Goal: Task Accomplishment & Management: Complete application form

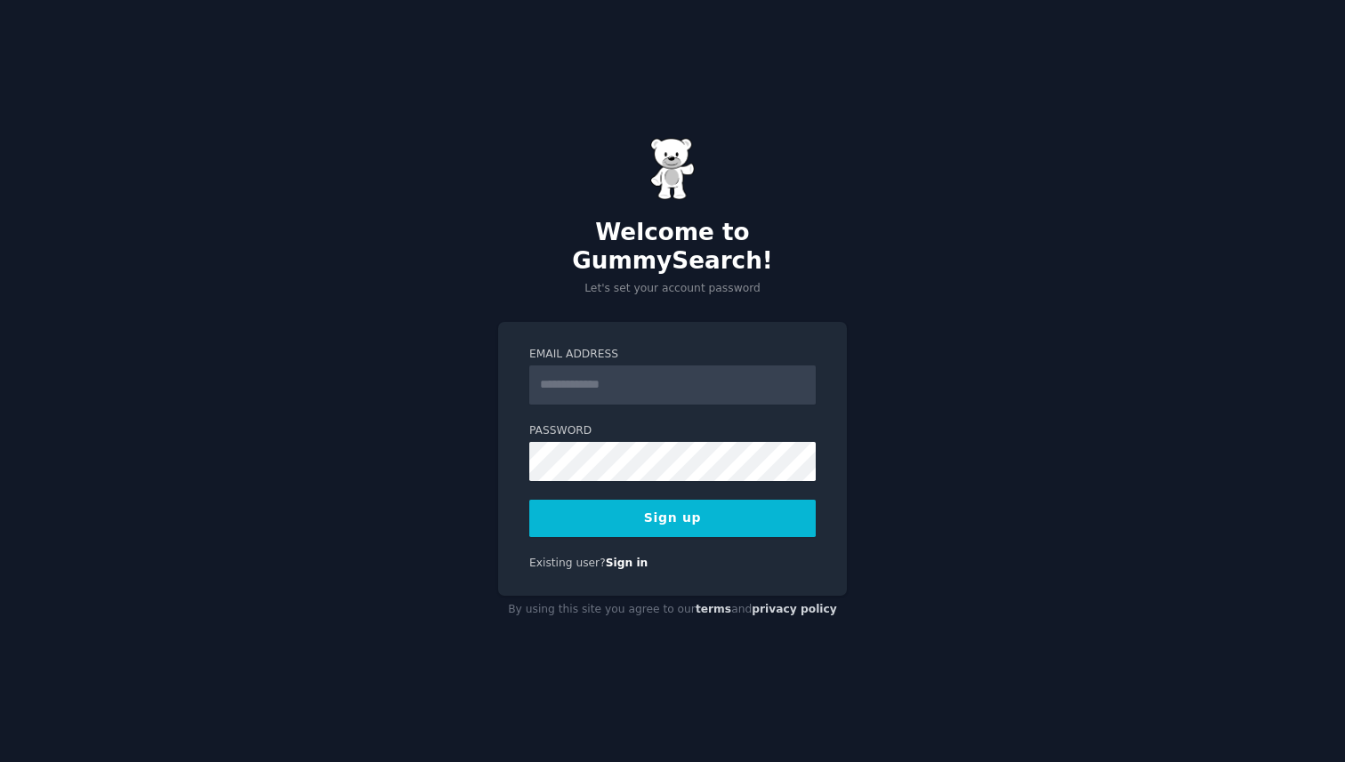
type input "**********"
click at [713, 504] on button "Sign up" at bounding box center [672, 518] width 286 height 37
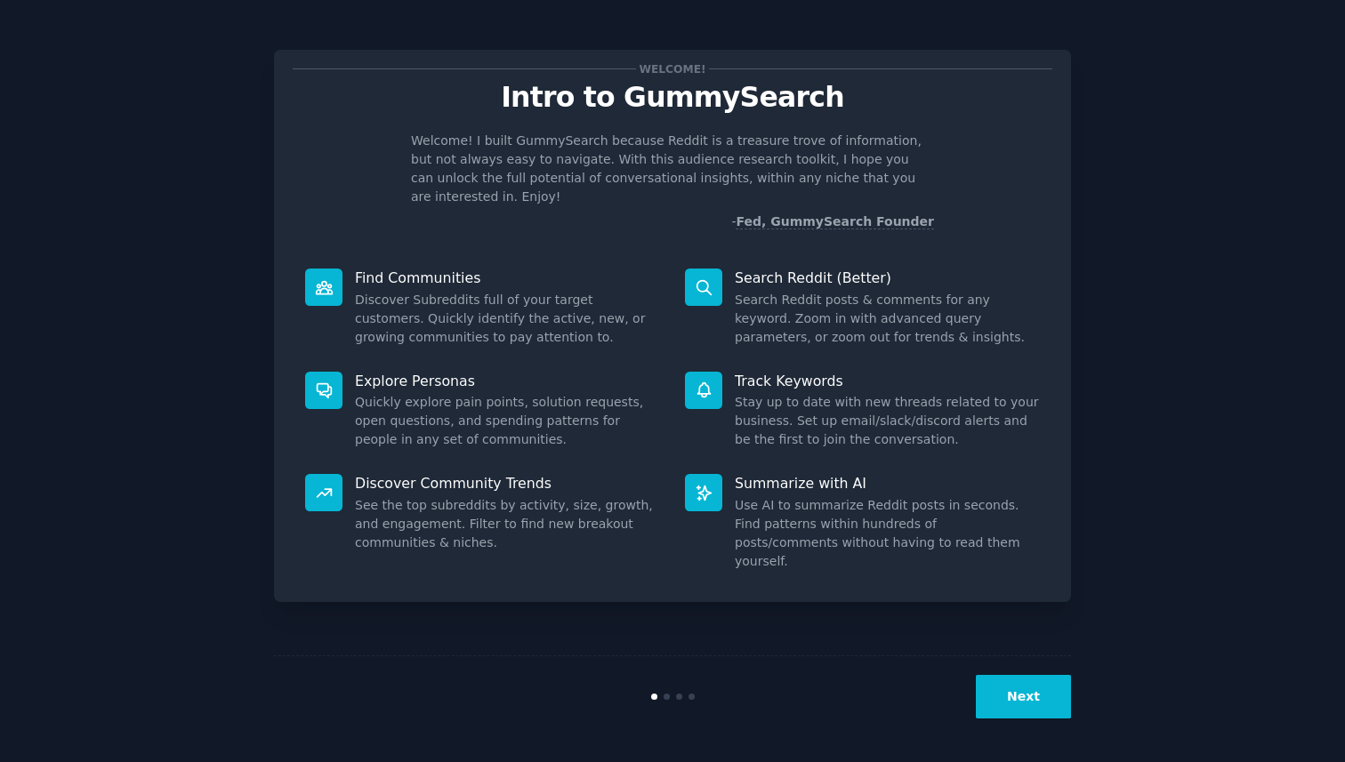
click at [1035, 694] on button "Next" at bounding box center [1023, 697] width 95 height 44
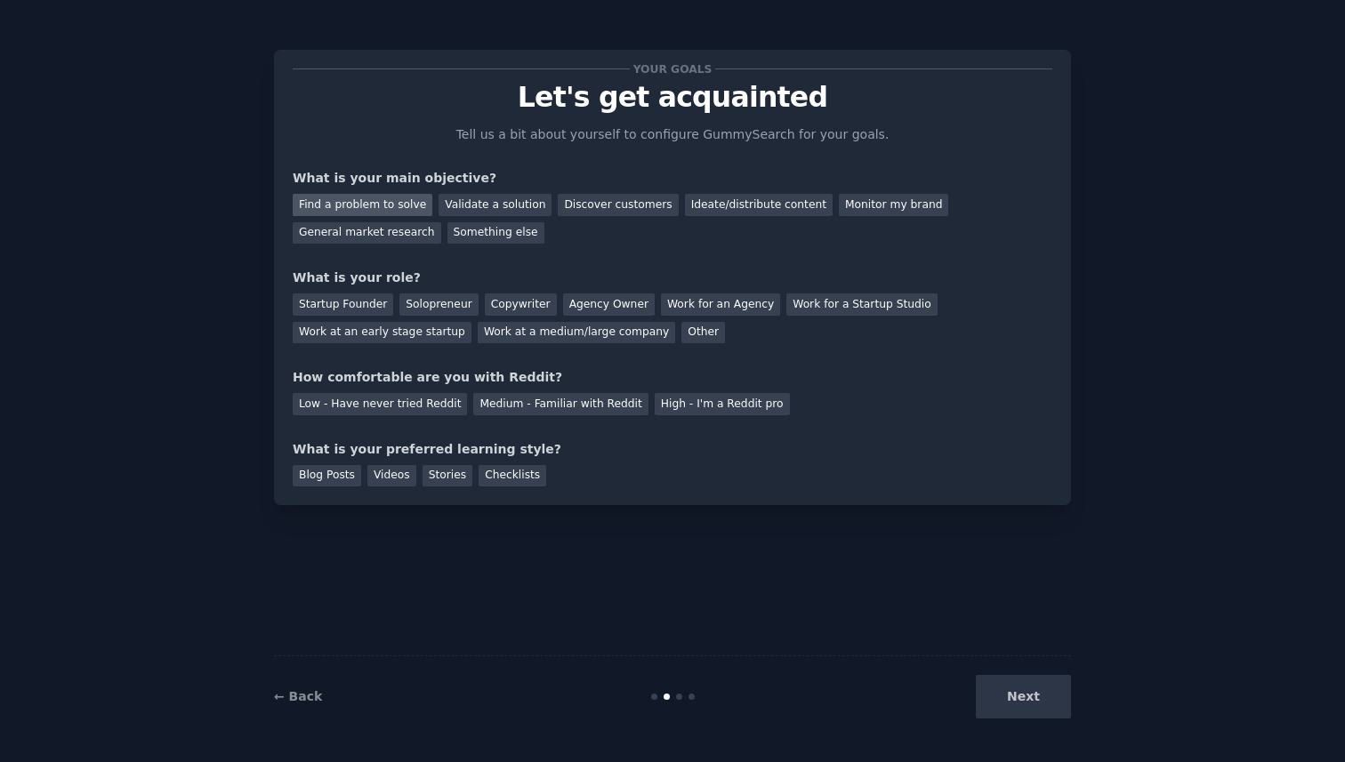
click at [382, 202] on div "Find a problem to solve" at bounding box center [363, 205] width 140 height 22
click at [456, 205] on div "Validate a solution" at bounding box center [495, 205] width 113 height 22
click at [368, 207] on div "Find a problem to solve" at bounding box center [363, 205] width 140 height 22
click at [368, 303] on div "Startup Founder" at bounding box center [343, 305] width 101 height 22
click at [675, 409] on div "High - I'm a Reddit pro" at bounding box center [722, 404] width 135 height 22
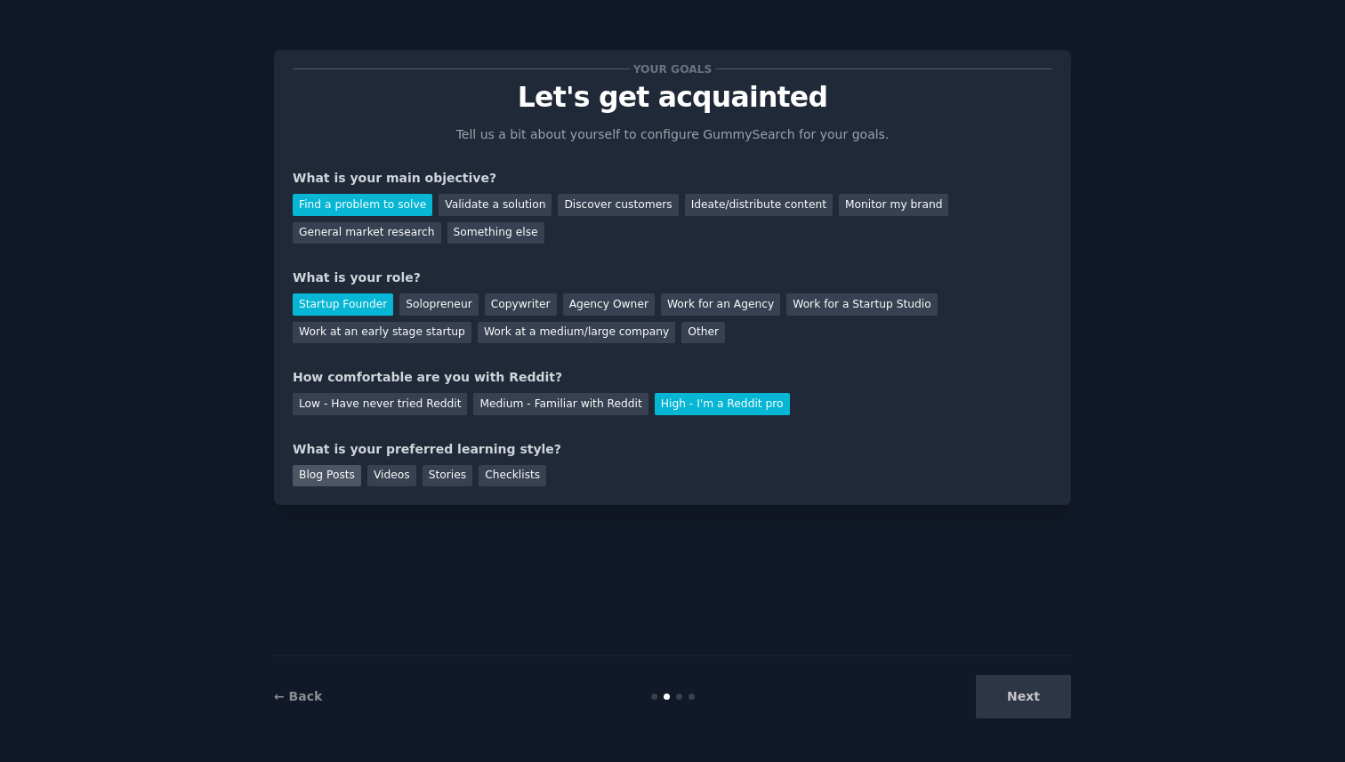
click at [334, 481] on div "Blog Posts" at bounding box center [327, 476] width 68 height 22
click at [1049, 710] on button "Next" at bounding box center [1023, 697] width 95 height 44
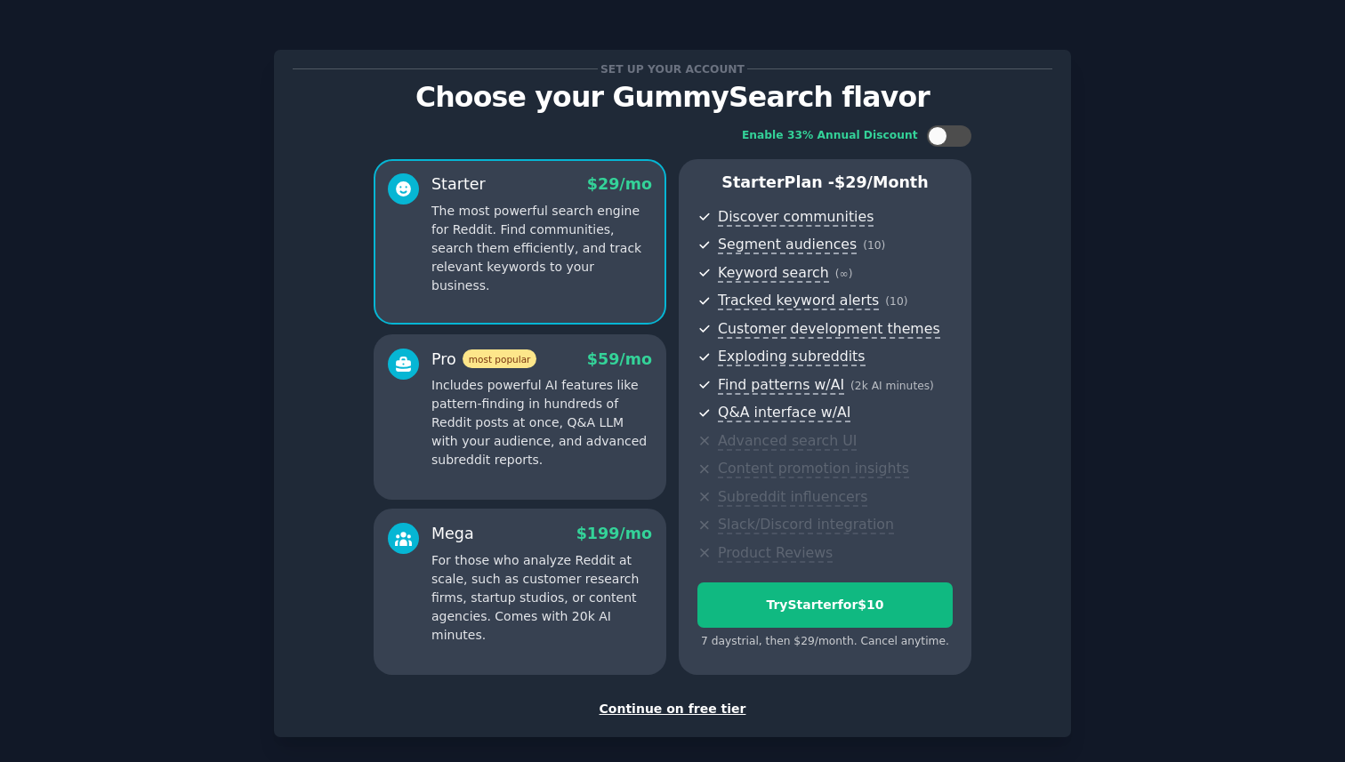
click at [662, 706] on div "Continue on free tier" at bounding box center [673, 709] width 760 height 19
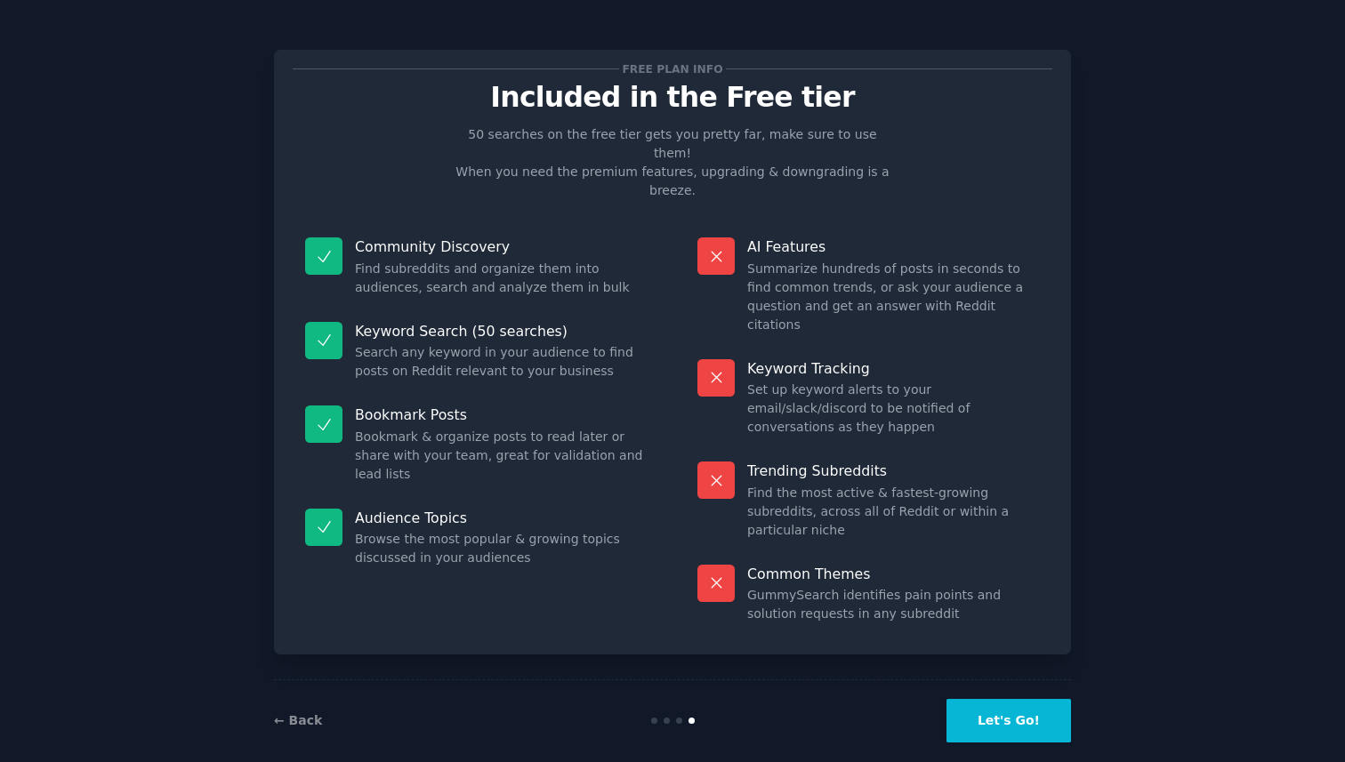
click at [1014, 699] on button "Let's Go!" at bounding box center [1009, 721] width 125 height 44
